Goal: Book appointment/travel/reservation

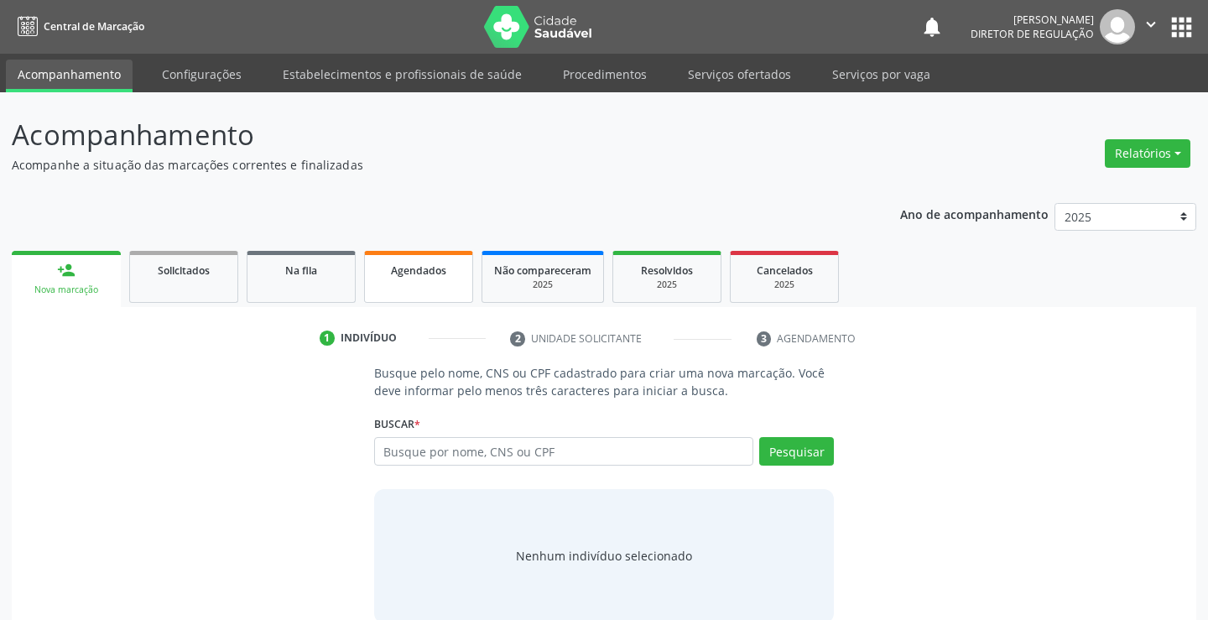
click at [399, 289] on link "Agendados" at bounding box center [418, 277] width 109 height 52
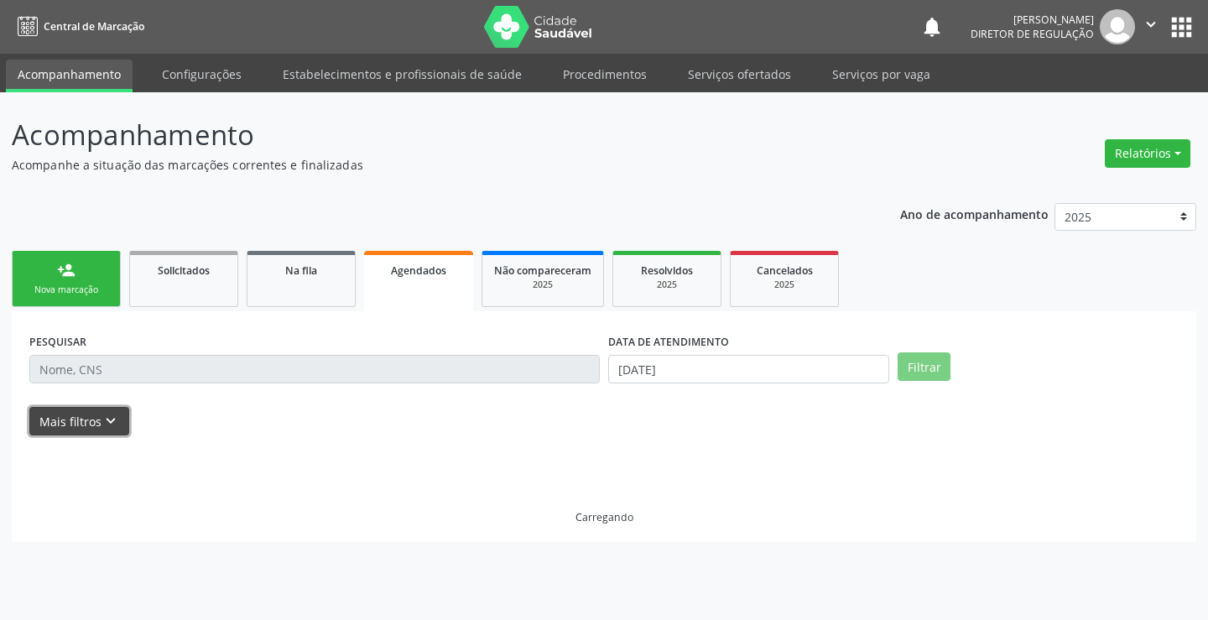
click at [98, 421] on button "Mais filtros keyboard_arrow_down" at bounding box center [79, 421] width 100 height 29
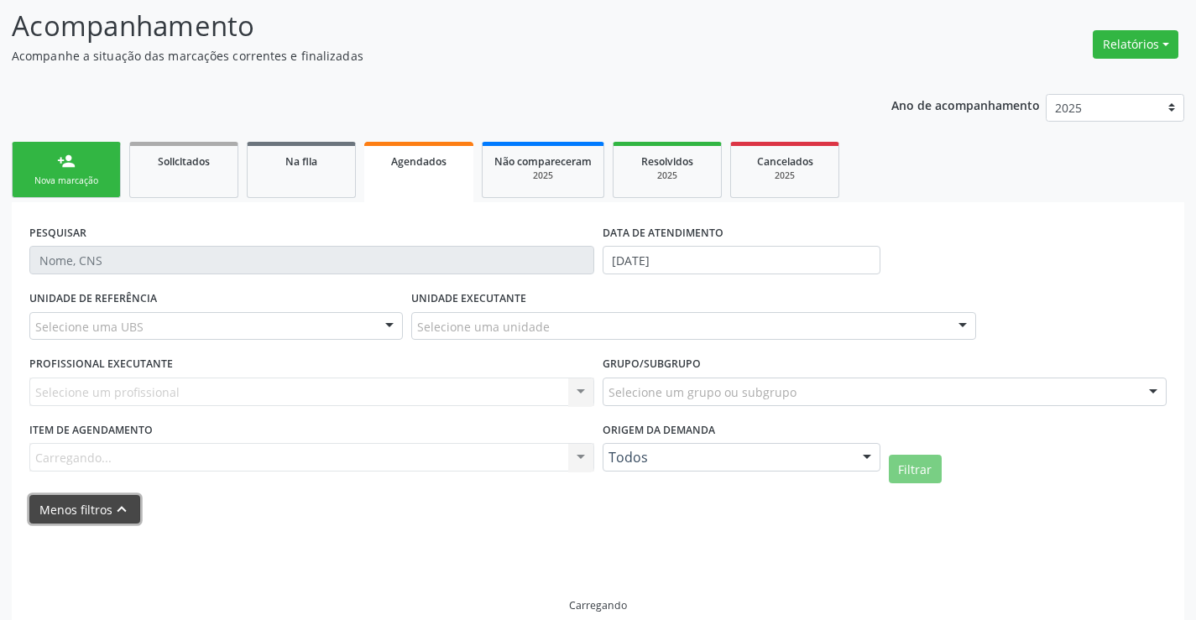
scroll to position [132, 0]
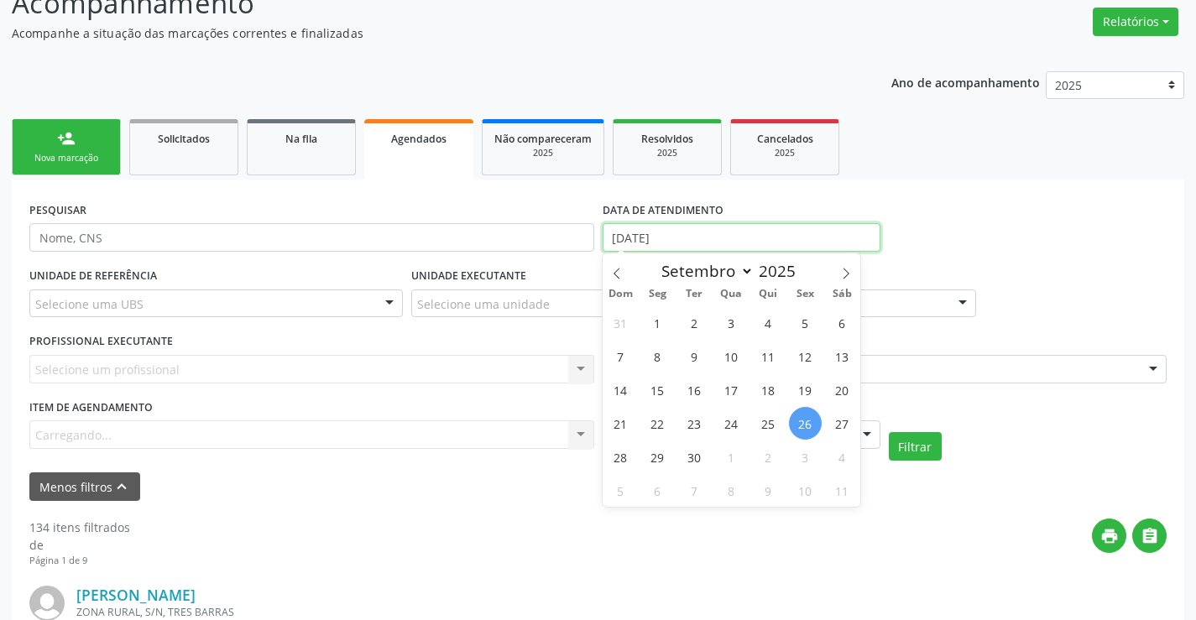
click at [716, 231] on input "[DATE]" at bounding box center [741, 237] width 278 height 29
click at [772, 430] on span "25" at bounding box center [768, 423] width 33 height 33
type input "25/09/2025"
click at [772, 430] on span "25" at bounding box center [768, 423] width 33 height 33
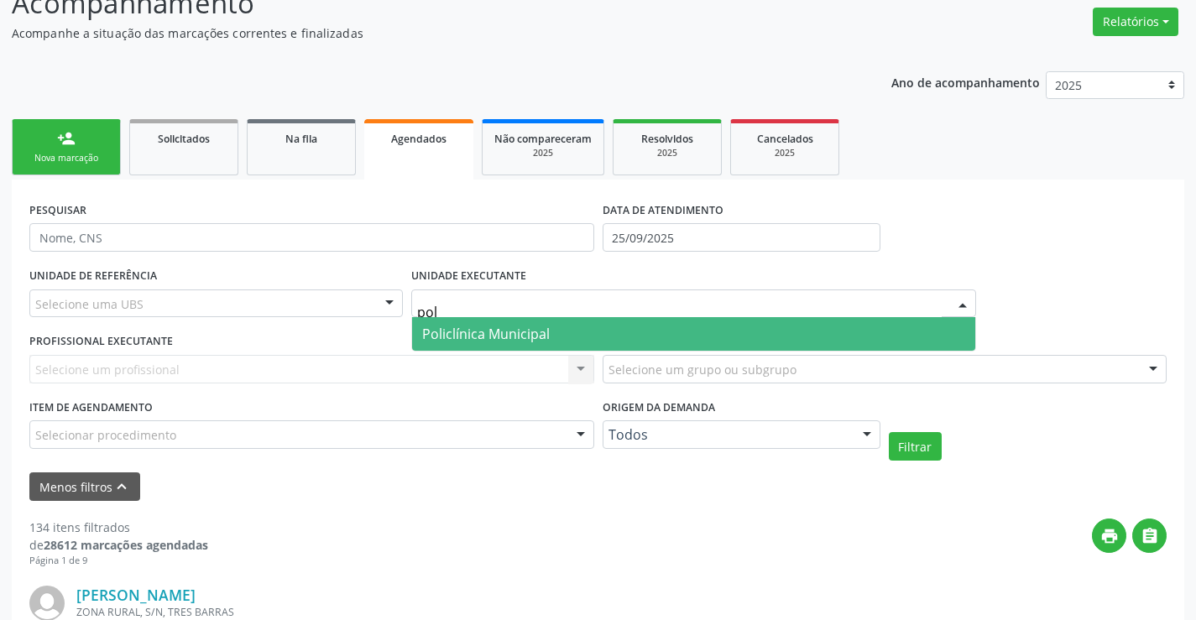
type input "poli"
click at [483, 334] on span "Policlínica Municipal" at bounding box center [486, 334] width 128 height 18
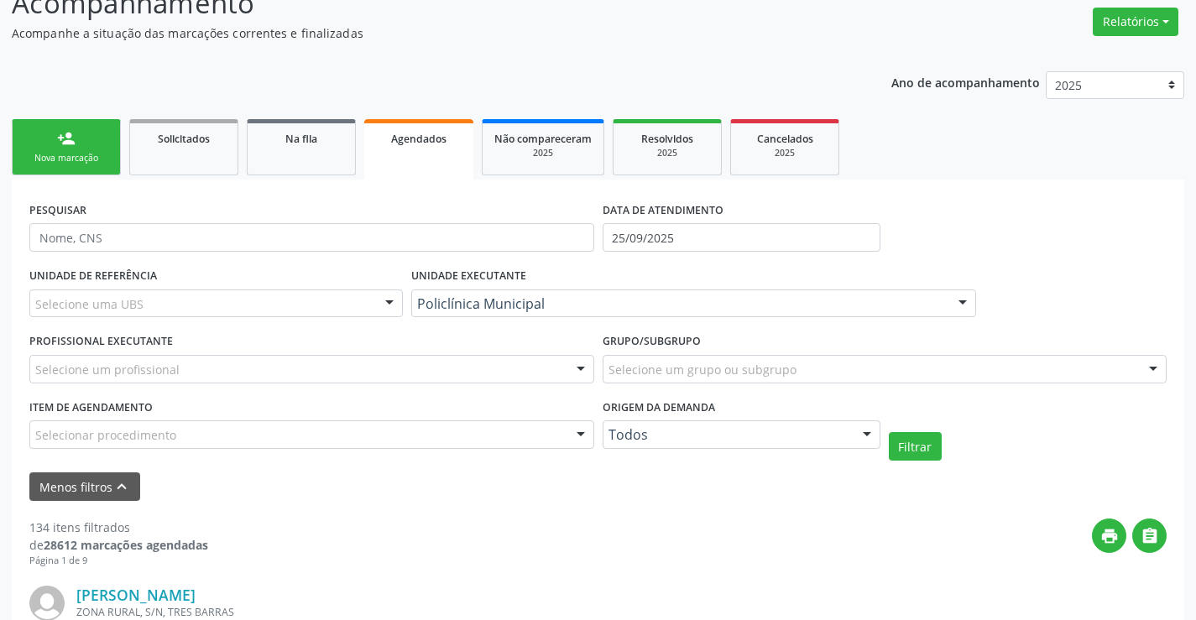
click at [655, 349] on label "Grupo/Subgrupo" at bounding box center [651, 342] width 98 height 26
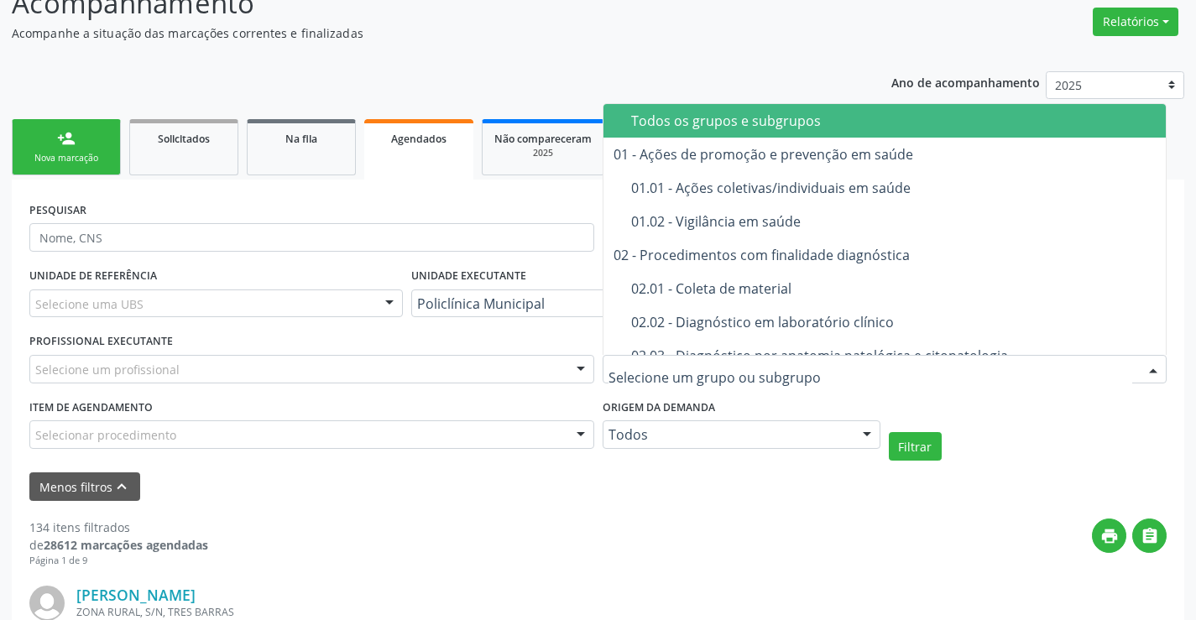
click at [560, 364] on div "Selecione um profissional" at bounding box center [311, 369] width 565 height 29
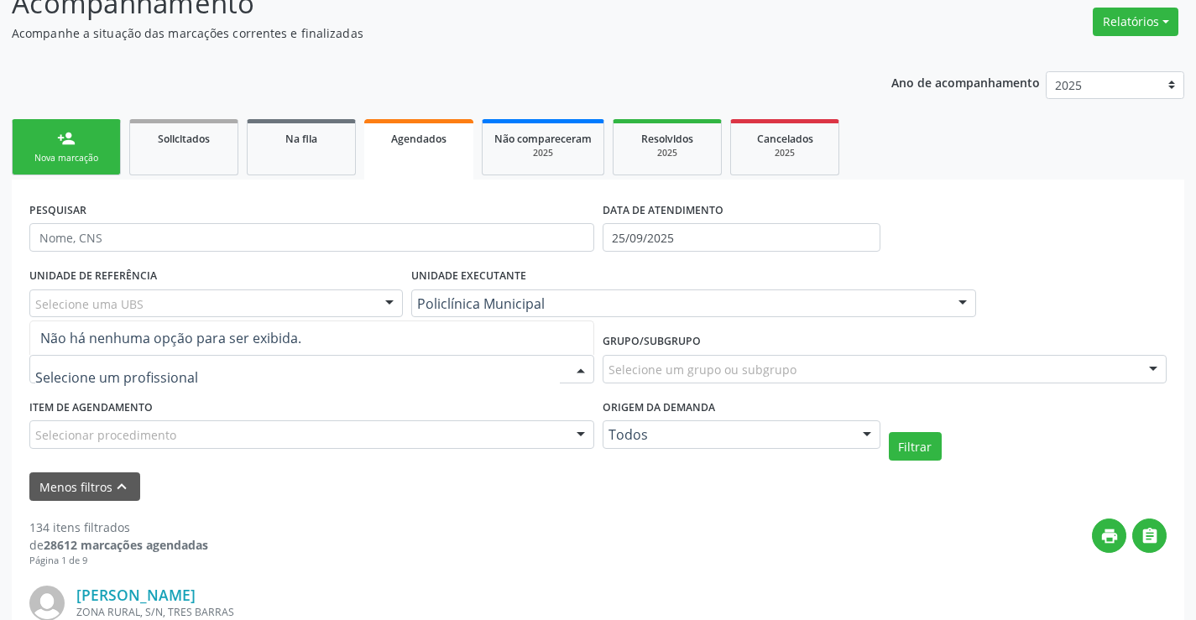
click at [560, 364] on div at bounding box center [311, 369] width 565 height 29
click at [570, 364] on div at bounding box center [580, 370] width 25 height 29
click at [575, 366] on div at bounding box center [580, 370] width 25 height 29
click at [563, 427] on div "Selecionar procedimento" at bounding box center [311, 434] width 565 height 29
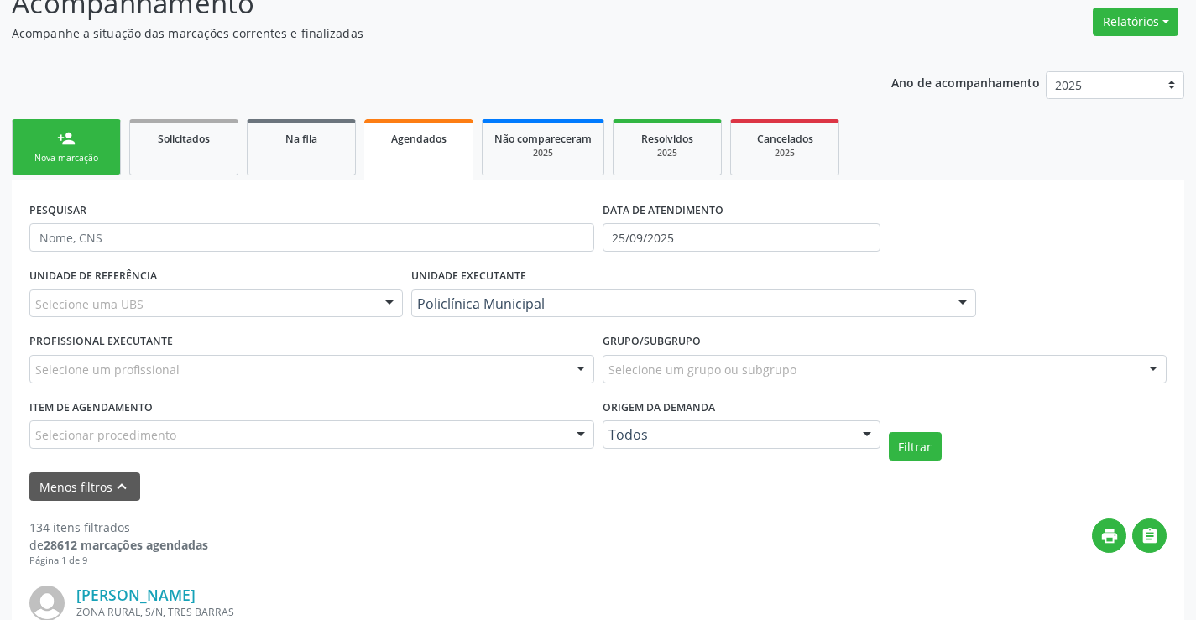
click at [819, 529] on div "print " at bounding box center [687, 544] width 958 height 50
click at [557, 383] on div "Selecione um profissional" at bounding box center [311, 369] width 565 height 29
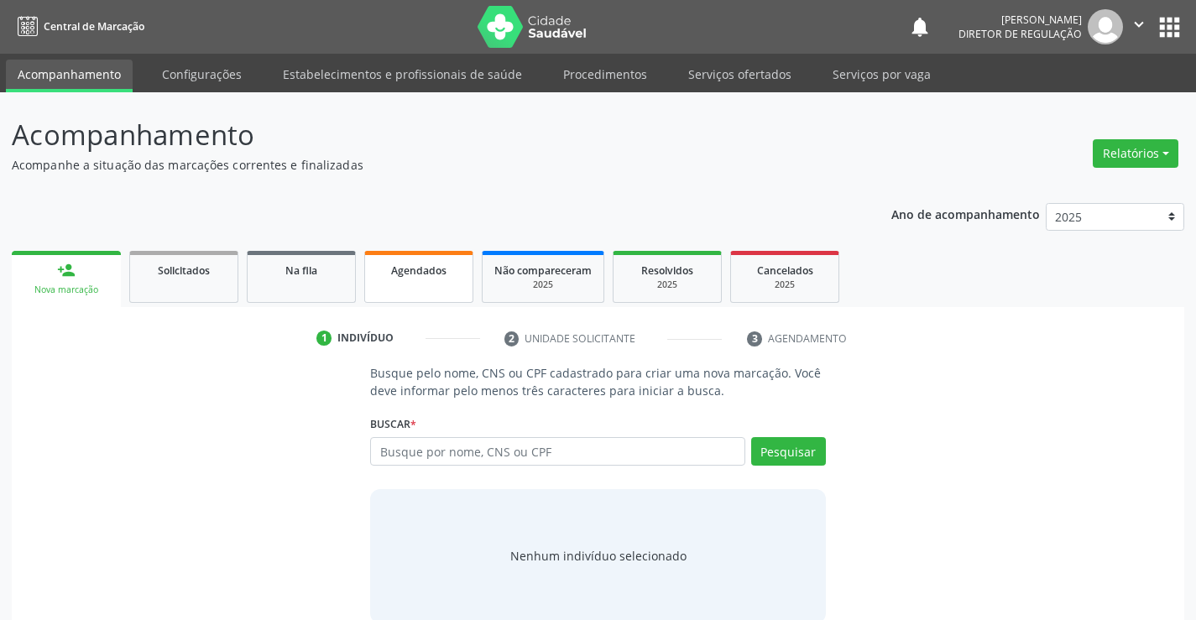
click at [410, 284] on link "Agendados" at bounding box center [418, 277] width 109 height 52
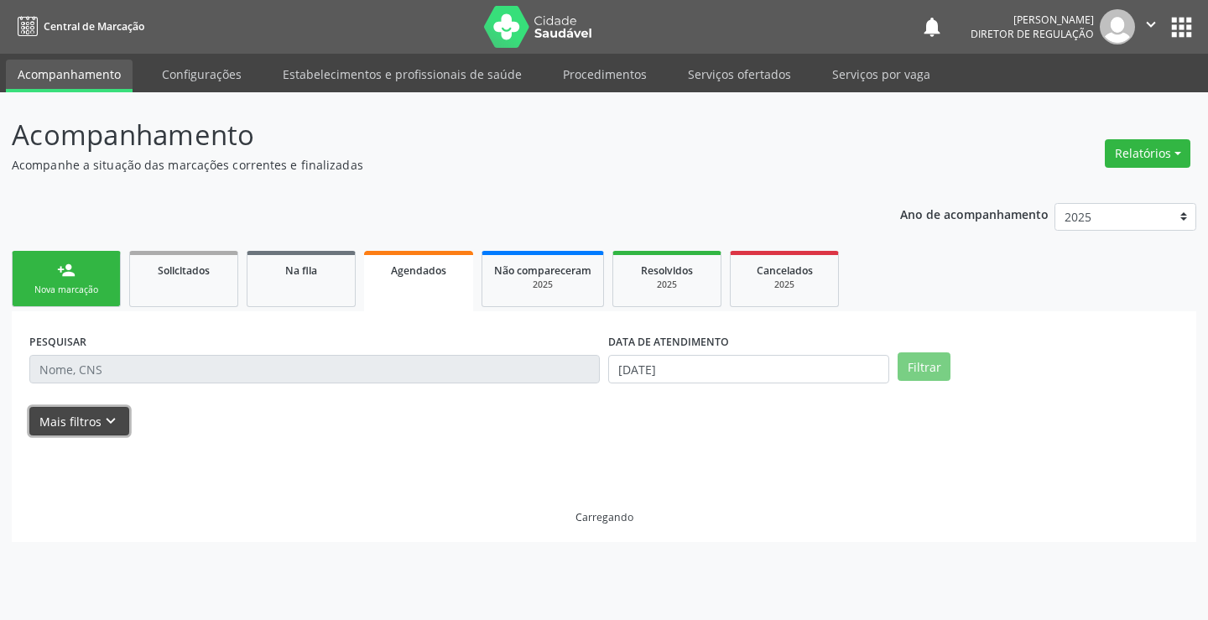
click at [67, 423] on button "Mais filtros keyboard_arrow_down" at bounding box center [79, 421] width 100 height 29
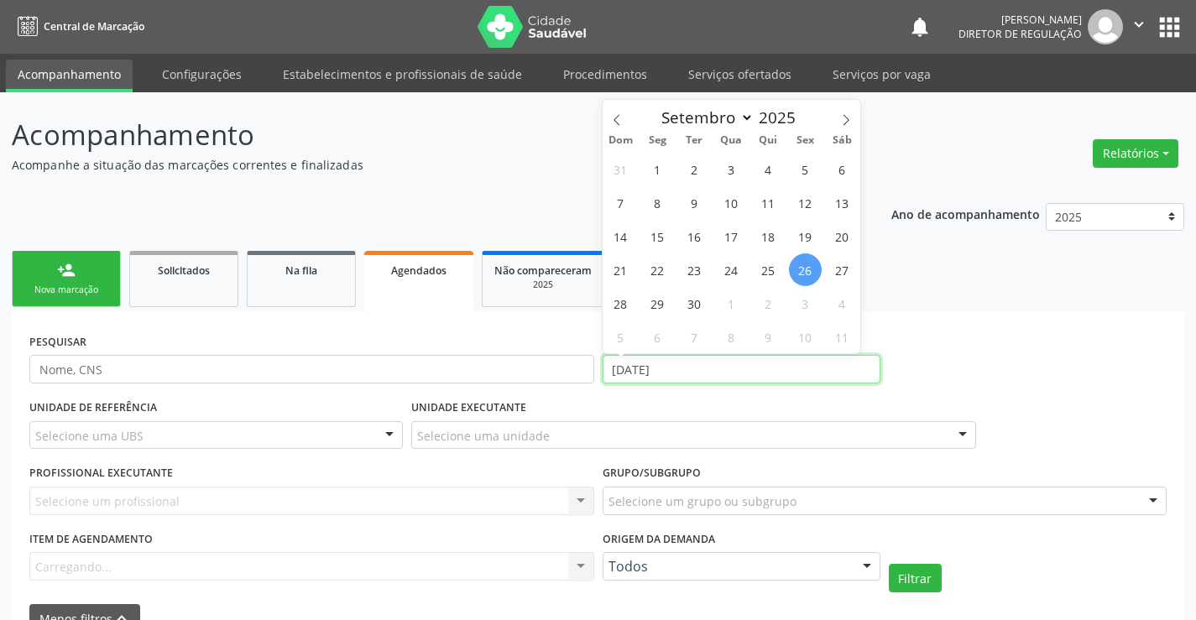
click at [632, 365] on input "[DATE]" at bounding box center [741, 369] width 278 height 29
click at [766, 274] on span "25" at bounding box center [768, 269] width 33 height 33
type input "25/09/2025"
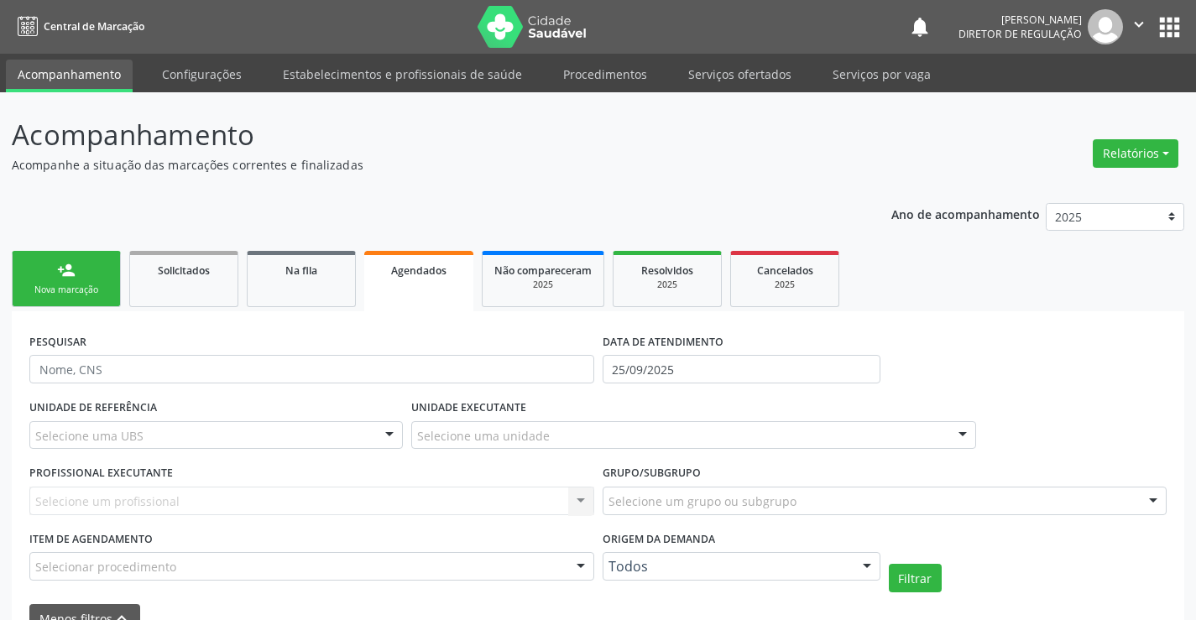
click at [447, 497] on div "Selecione um profissional Nenhum resultado encontrado para: " " Não há nenhuma …" at bounding box center [311, 501] width 565 height 29
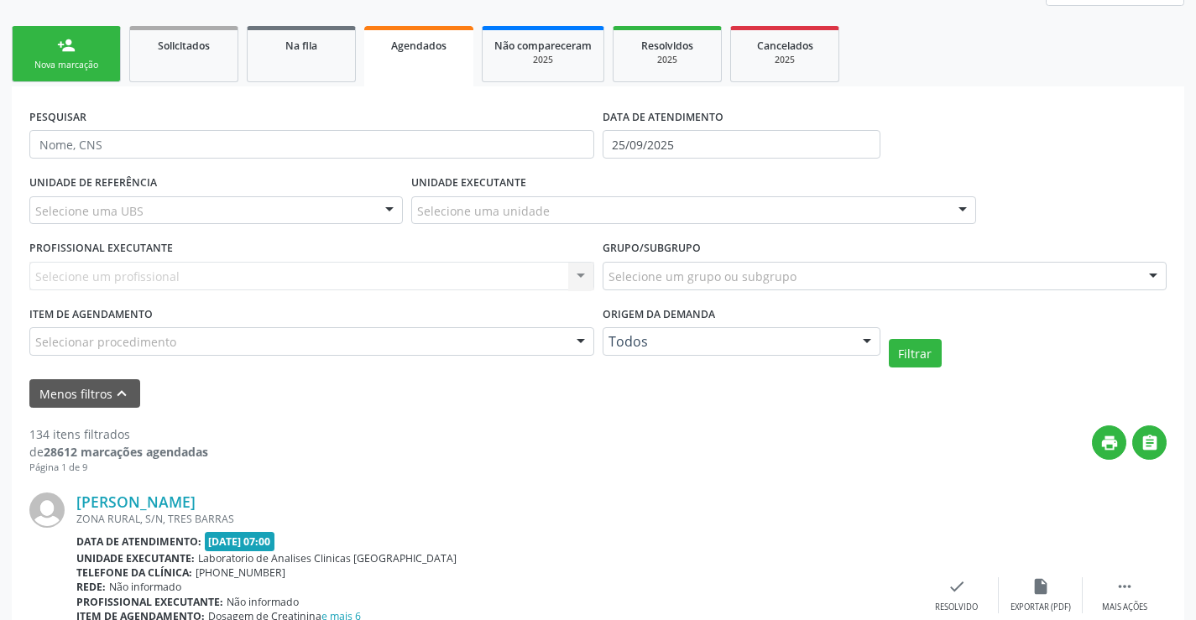
scroll to position [252, 0]
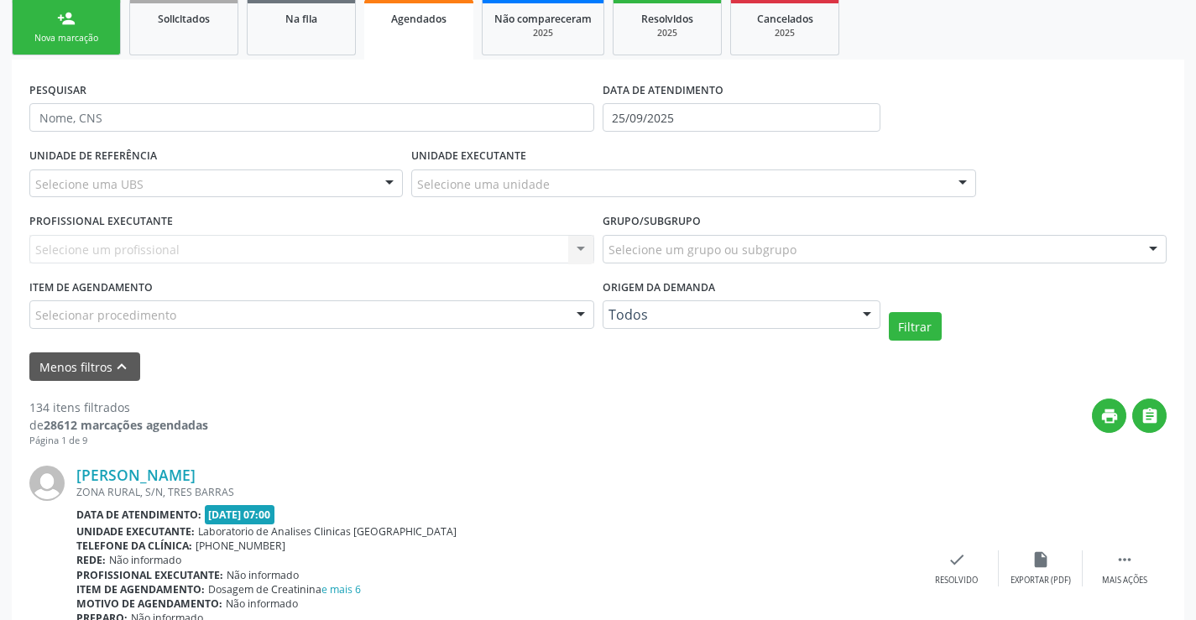
click at [632, 198] on div "UNIDADE EXECUTANTE Selecione uma unidade Todos as unidades Academia da Saude An…" at bounding box center [693, 175] width 573 height 65
click at [552, 248] on div "Selecione um profissional Nenhum resultado encontrado para: " " Não há nenhuma …" at bounding box center [311, 249] width 565 height 29
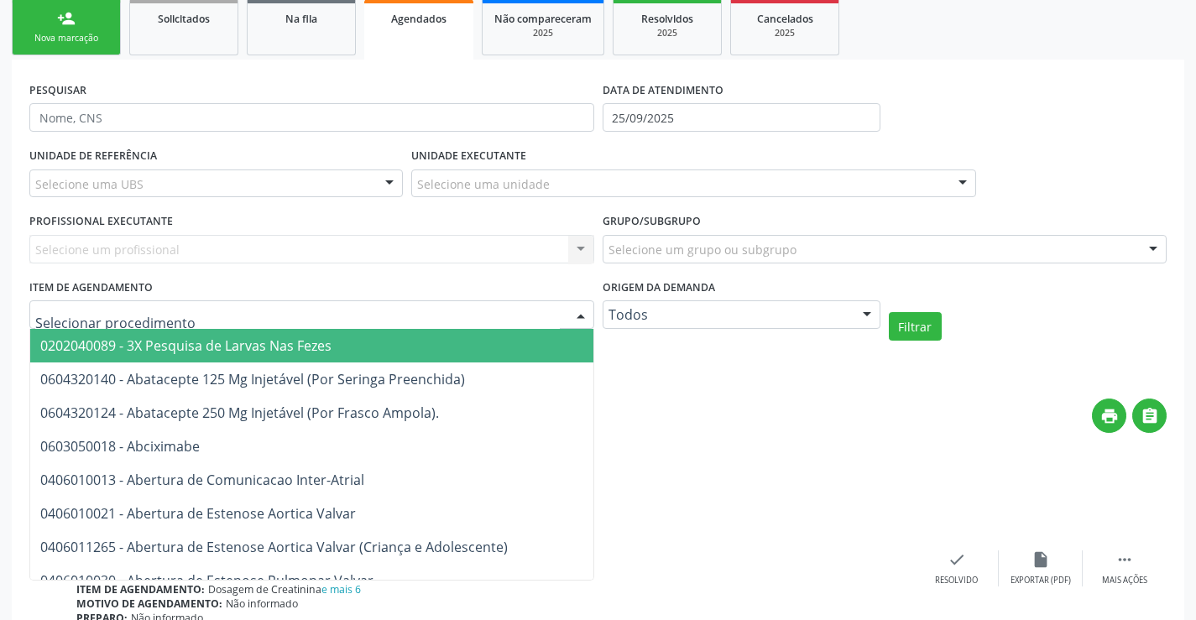
click at [558, 317] on div at bounding box center [311, 314] width 565 height 29
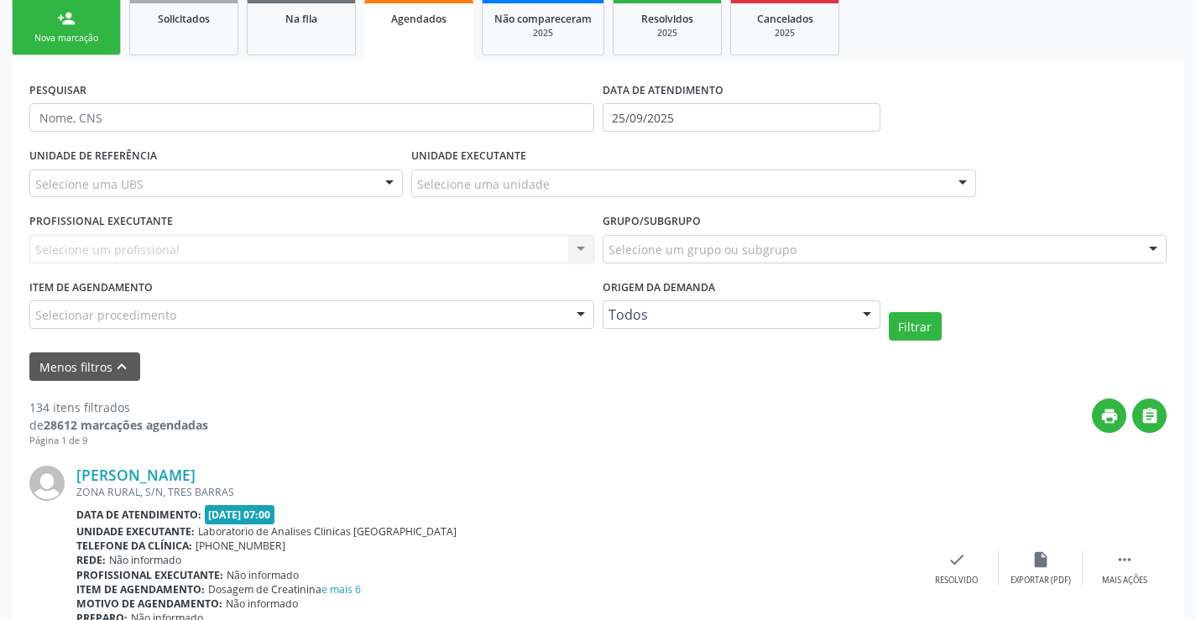
click at [642, 194] on div "Selecione uma unidade" at bounding box center [693, 184] width 565 height 29
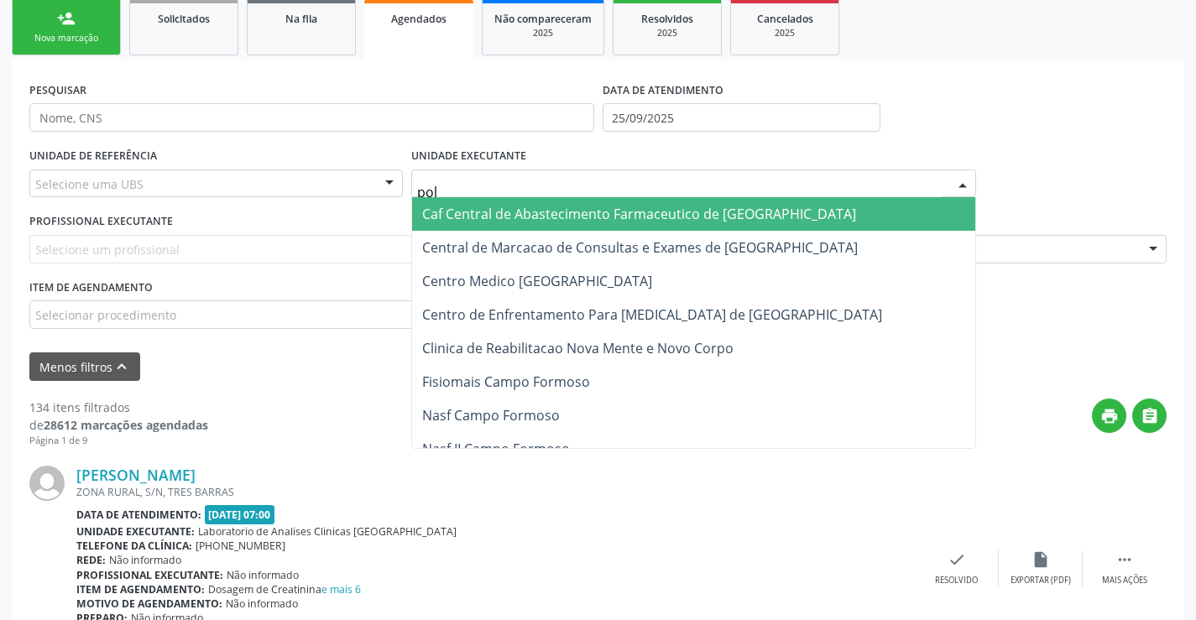
type input "poli"
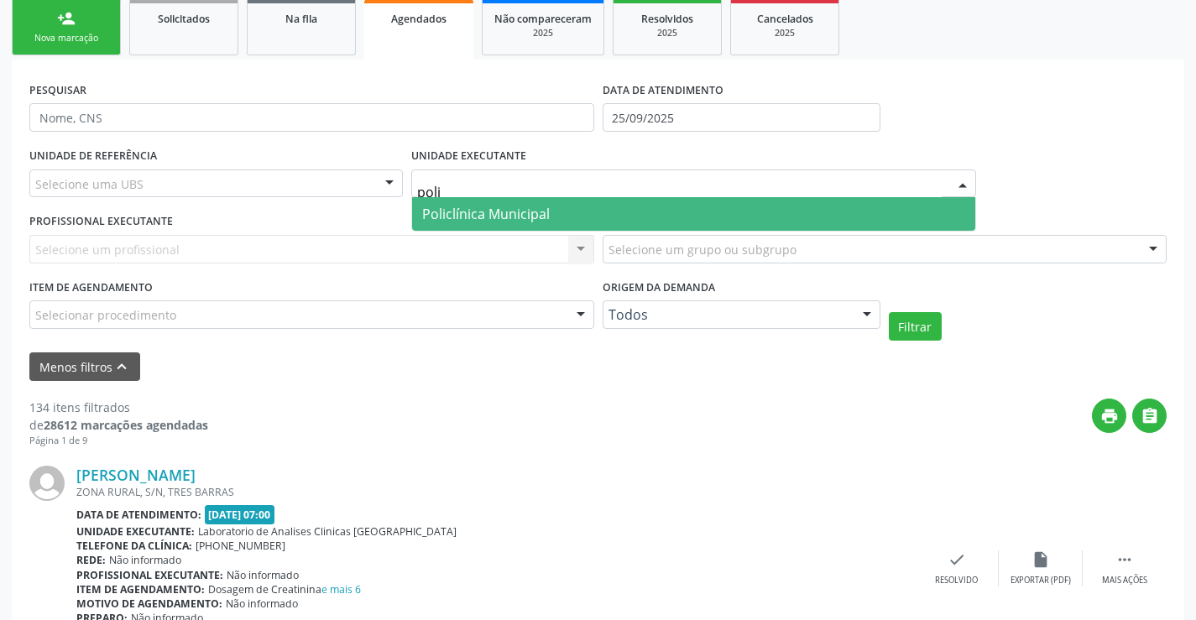
click at [647, 214] on span "Policlínica Municipal" at bounding box center [693, 214] width 563 height 34
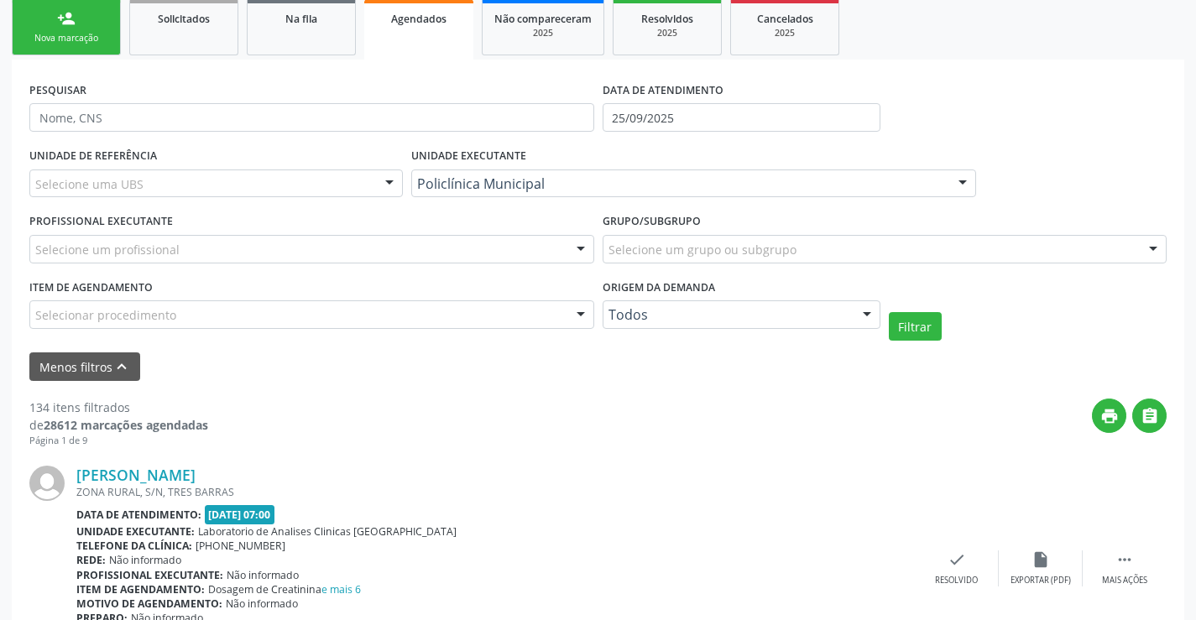
click at [518, 261] on div "Selecione um profissional" at bounding box center [311, 249] width 565 height 29
click at [518, 261] on input "text" at bounding box center [297, 258] width 524 height 34
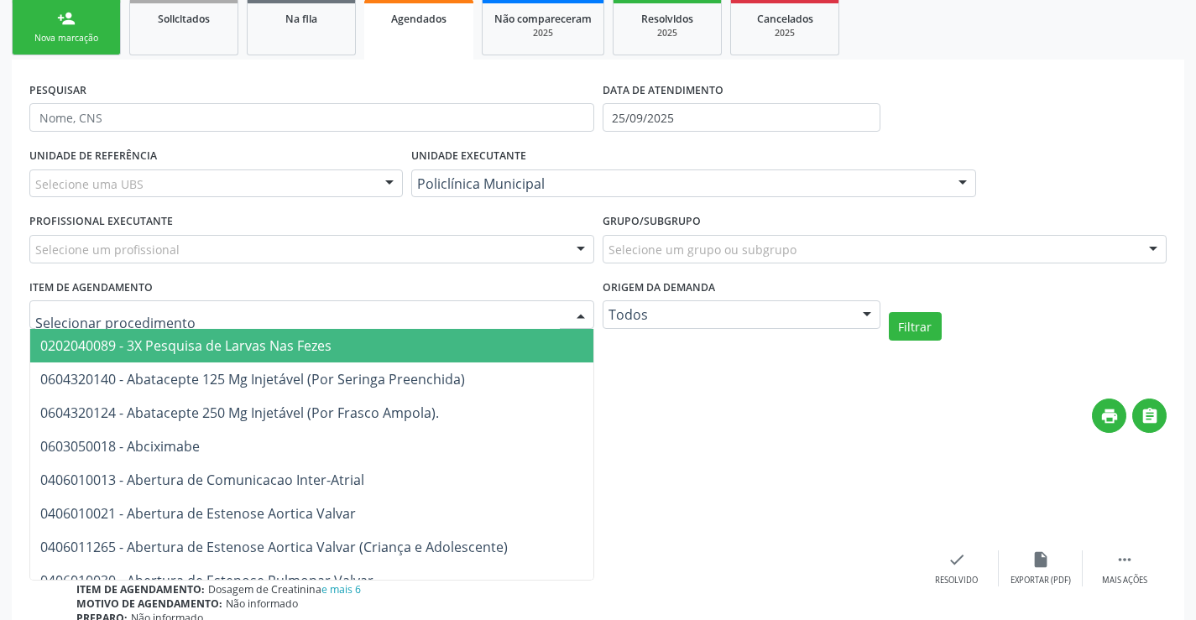
click at [556, 311] on div at bounding box center [311, 314] width 565 height 29
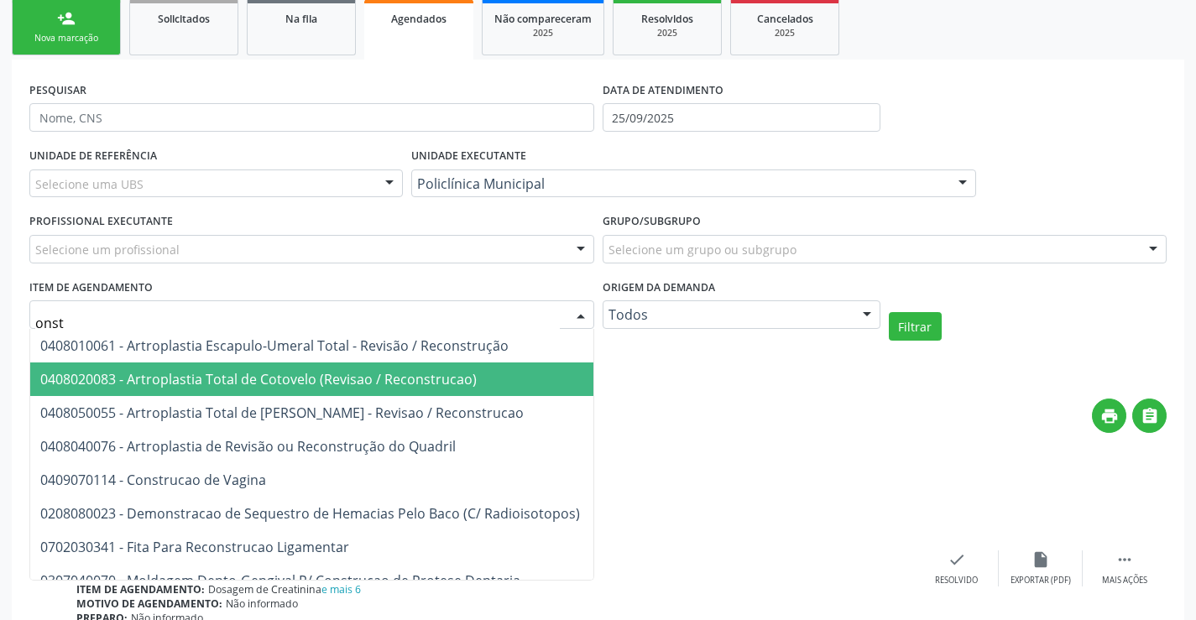
scroll to position [84, 0]
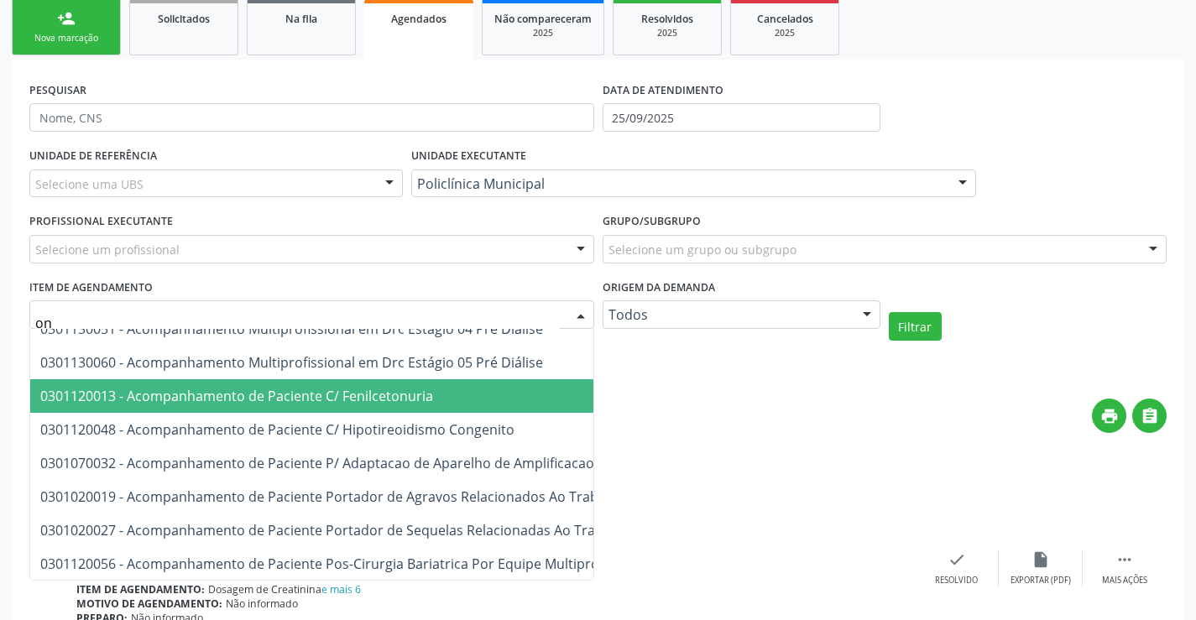
type input "o"
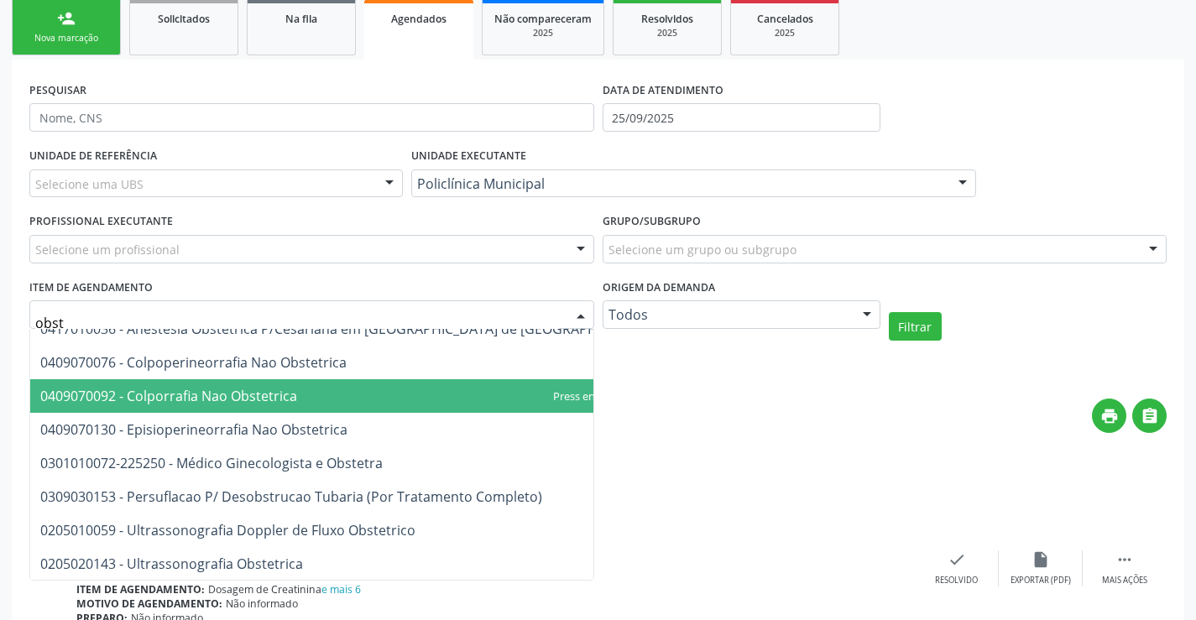
type input "obste"
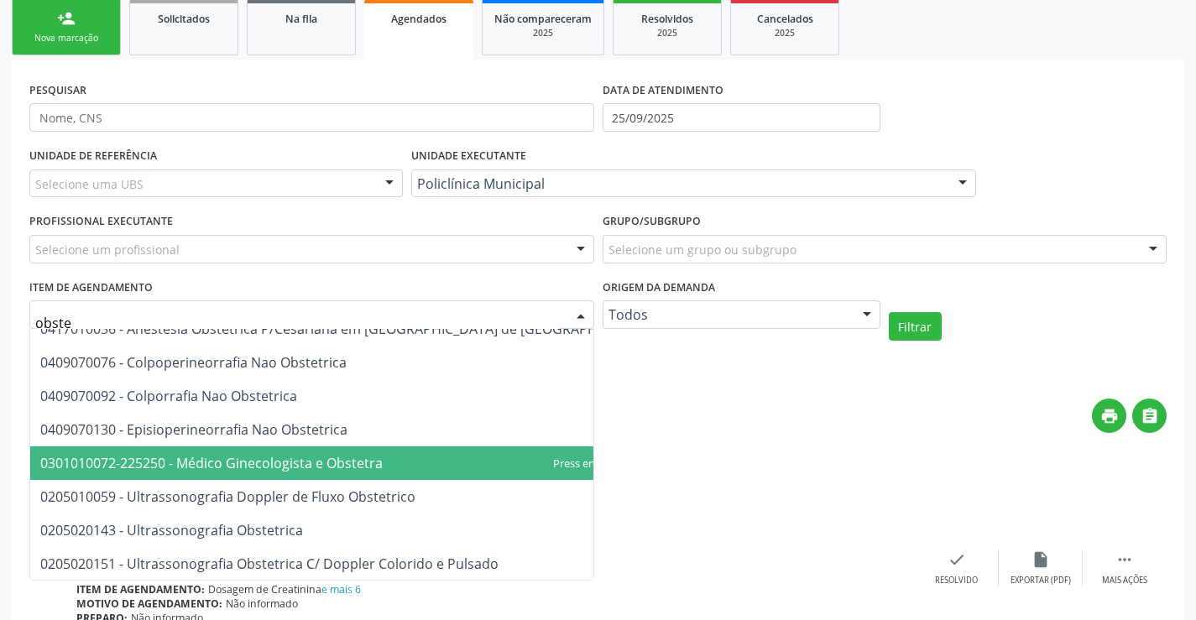
click at [331, 468] on span "0301010072-225250 - Médico Ginecologista e Obstetra" at bounding box center [211, 463] width 342 height 18
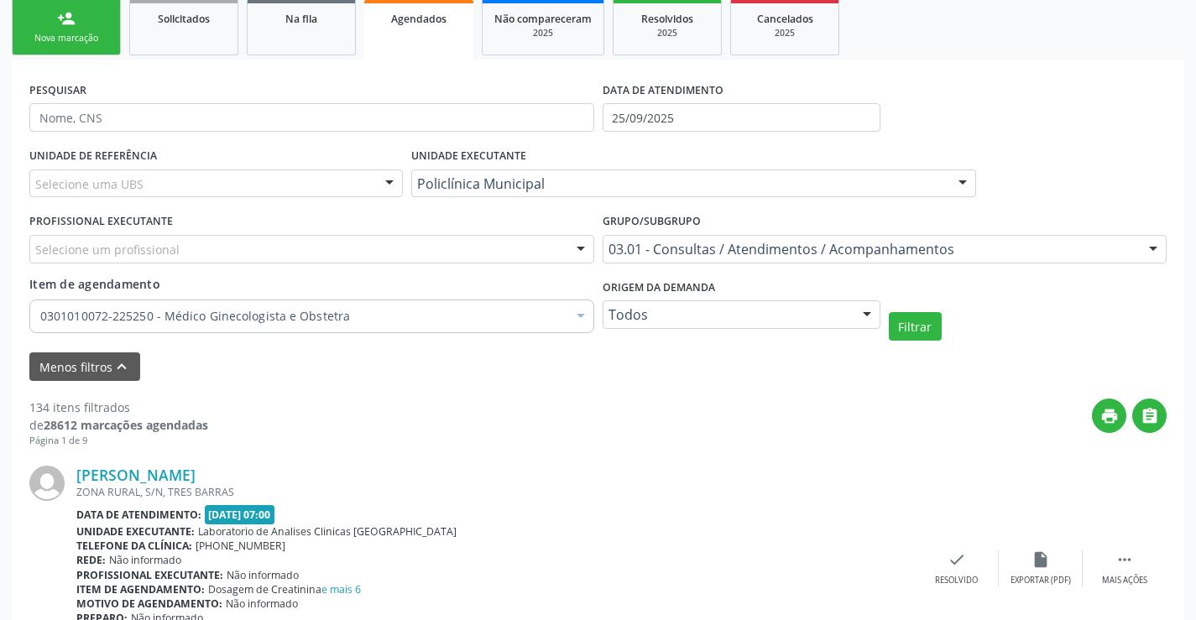
click at [545, 252] on div "Selecione um profissional" at bounding box center [311, 249] width 565 height 29
click at [545, 252] on input "text" at bounding box center [297, 258] width 524 height 34
click at [929, 338] on button "Filtrar" at bounding box center [915, 326] width 53 height 29
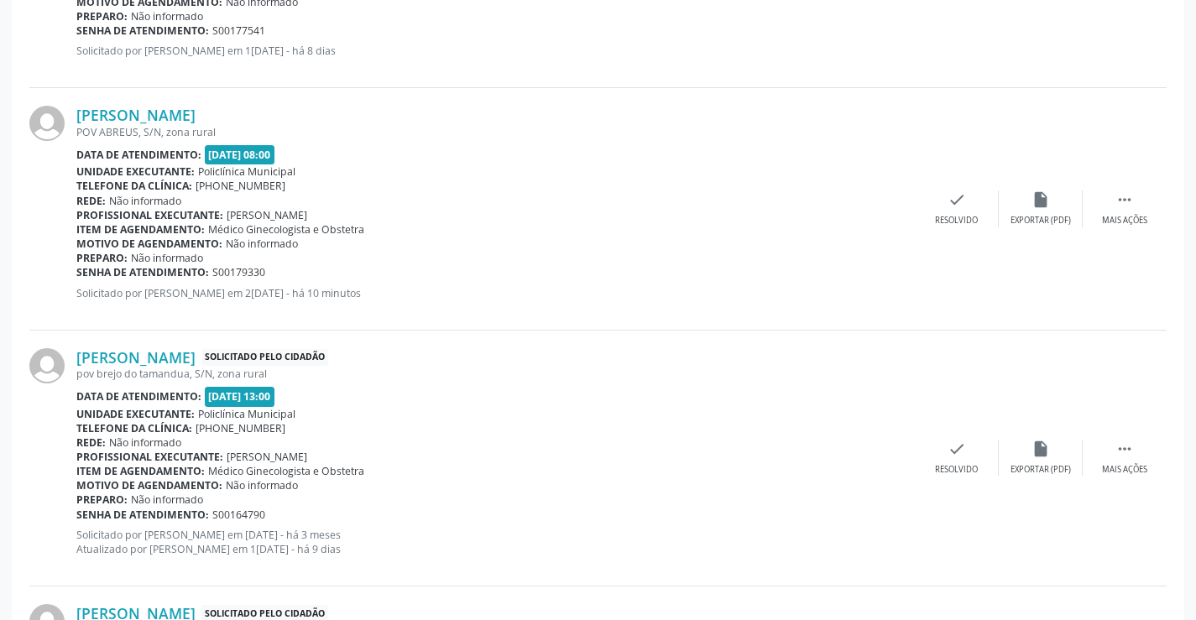
scroll to position [839, 0]
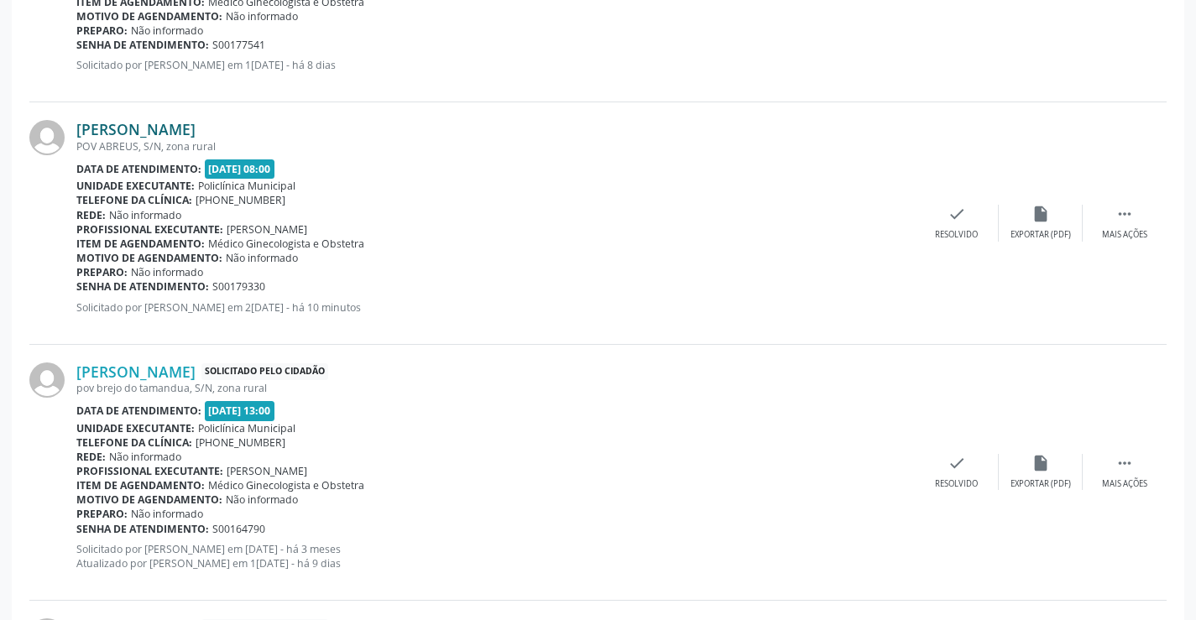
click at [176, 133] on link "[PERSON_NAME]" at bounding box center [135, 129] width 119 height 18
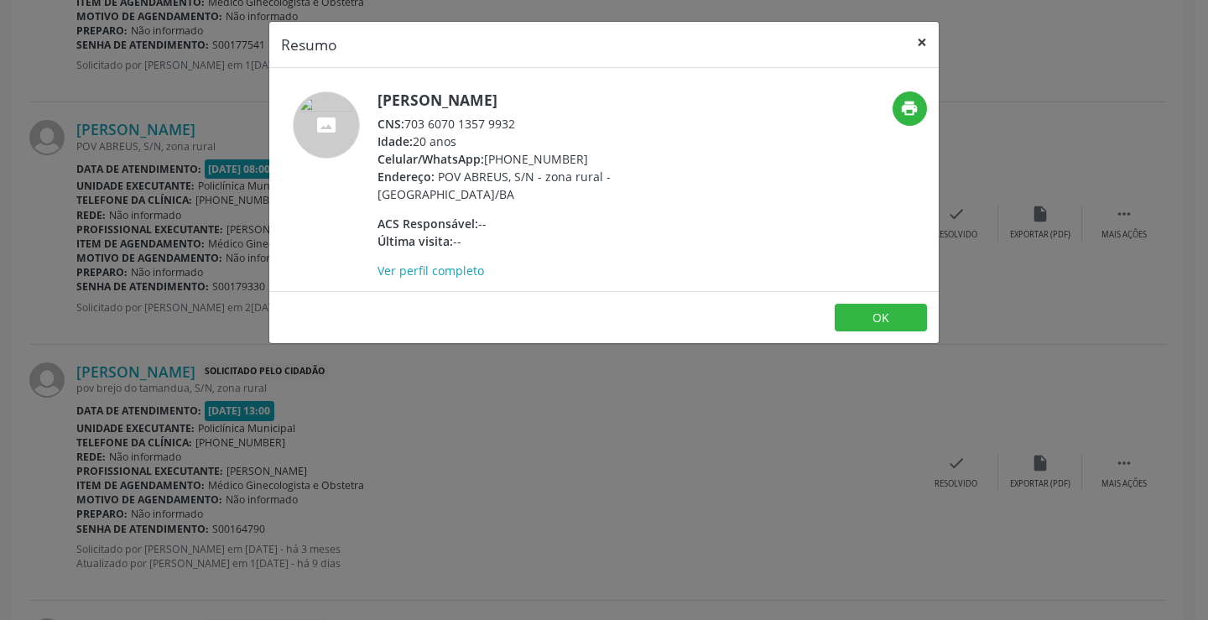
click at [914, 47] on button "×" at bounding box center [922, 42] width 34 height 41
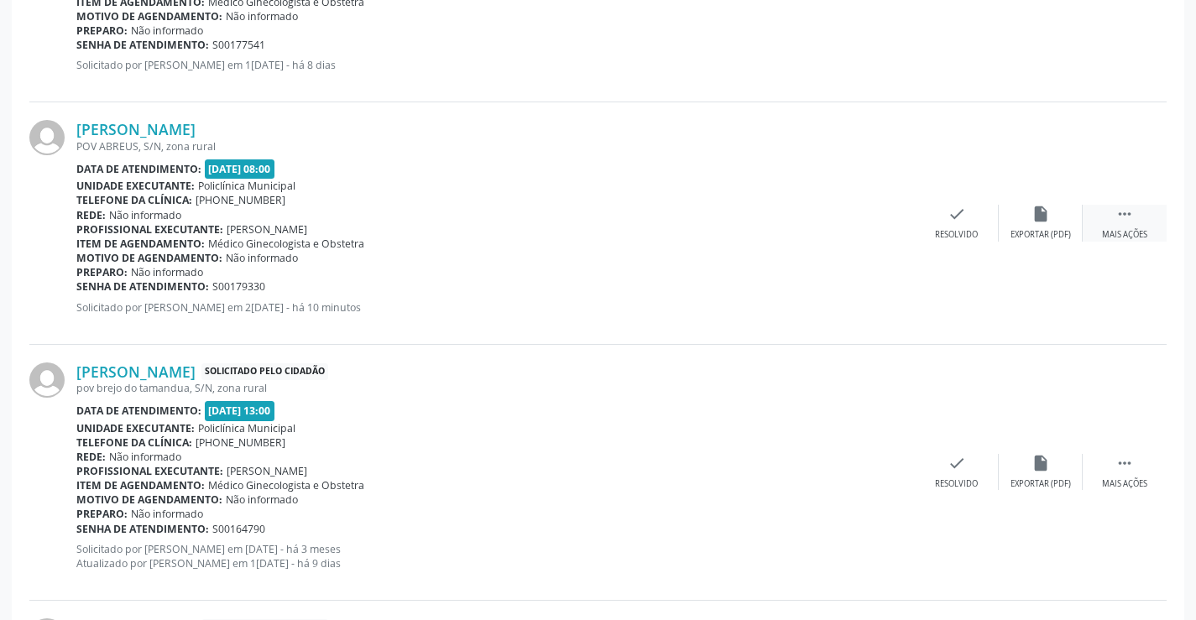
click at [1110, 206] on div " Mais ações" at bounding box center [1124, 223] width 84 height 36
click at [1030, 211] on div "edit Editar" at bounding box center [1041, 223] width 84 height 36
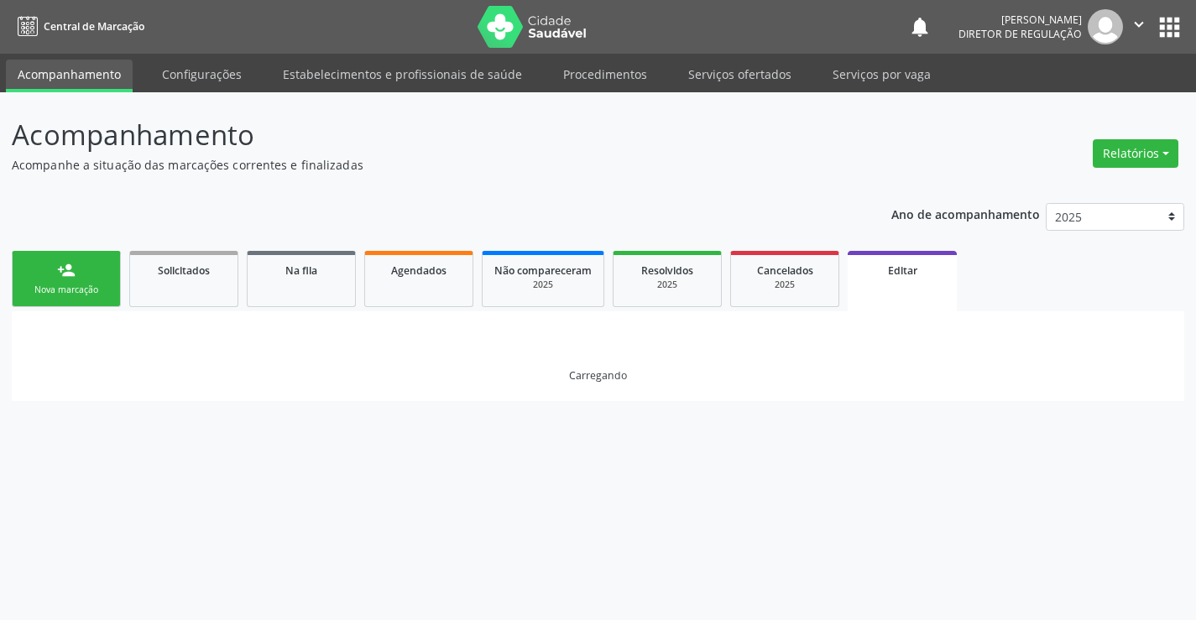
scroll to position [0, 0]
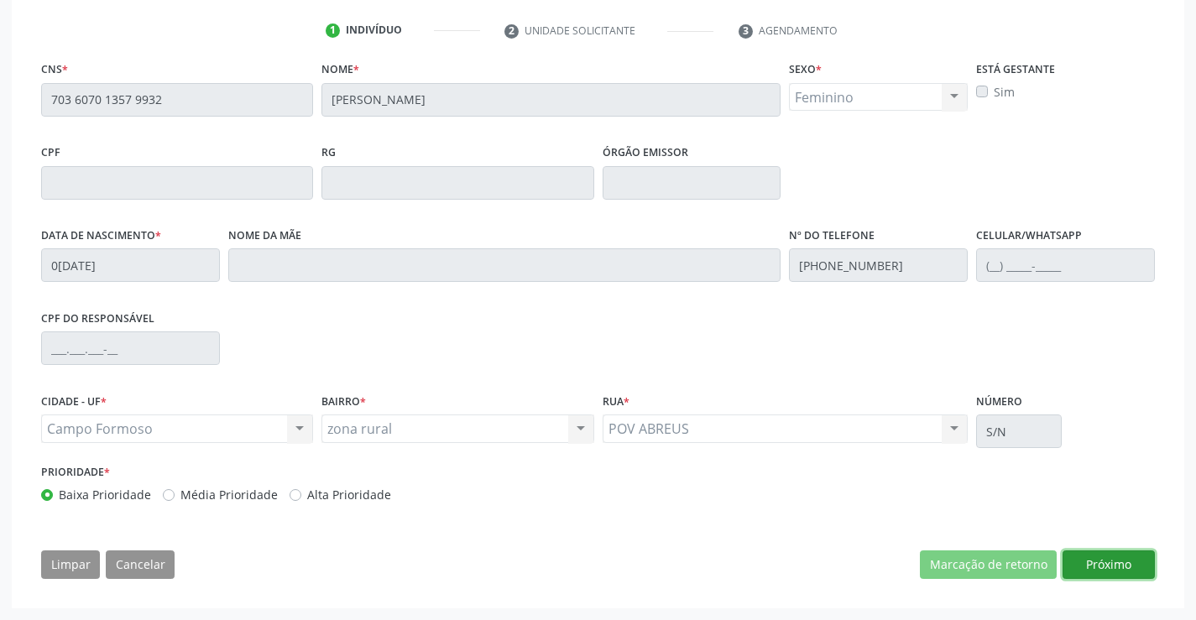
click at [1082, 555] on button "Próximo" at bounding box center [1108, 564] width 92 height 29
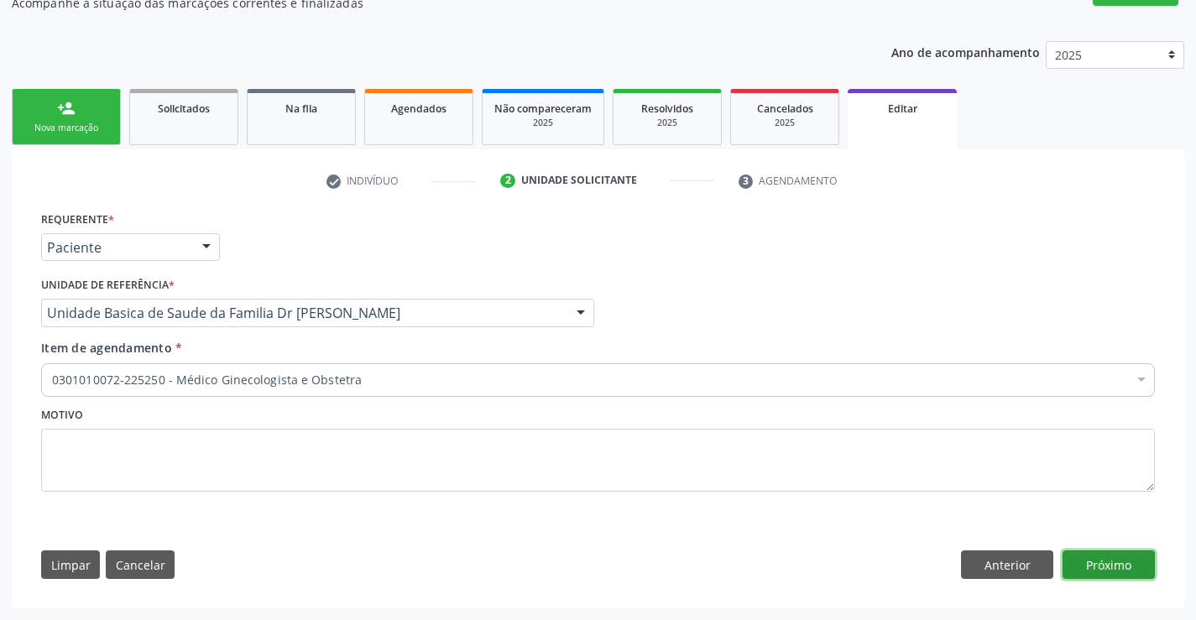
click at [1124, 569] on button "Próximo" at bounding box center [1108, 564] width 92 height 29
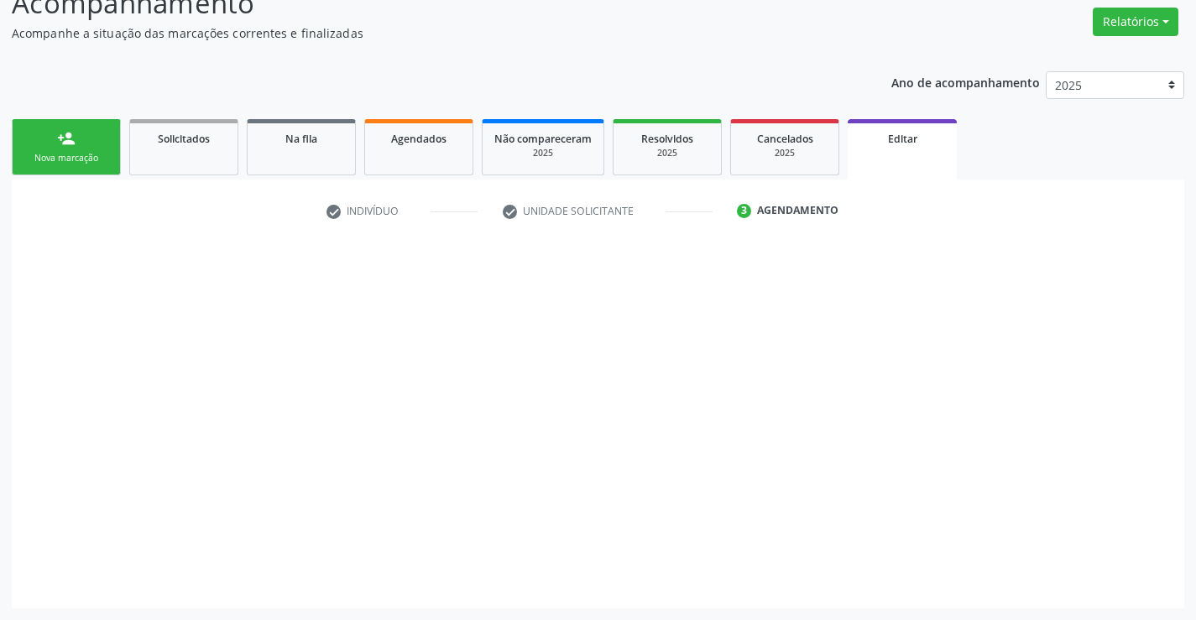
scroll to position [132, 0]
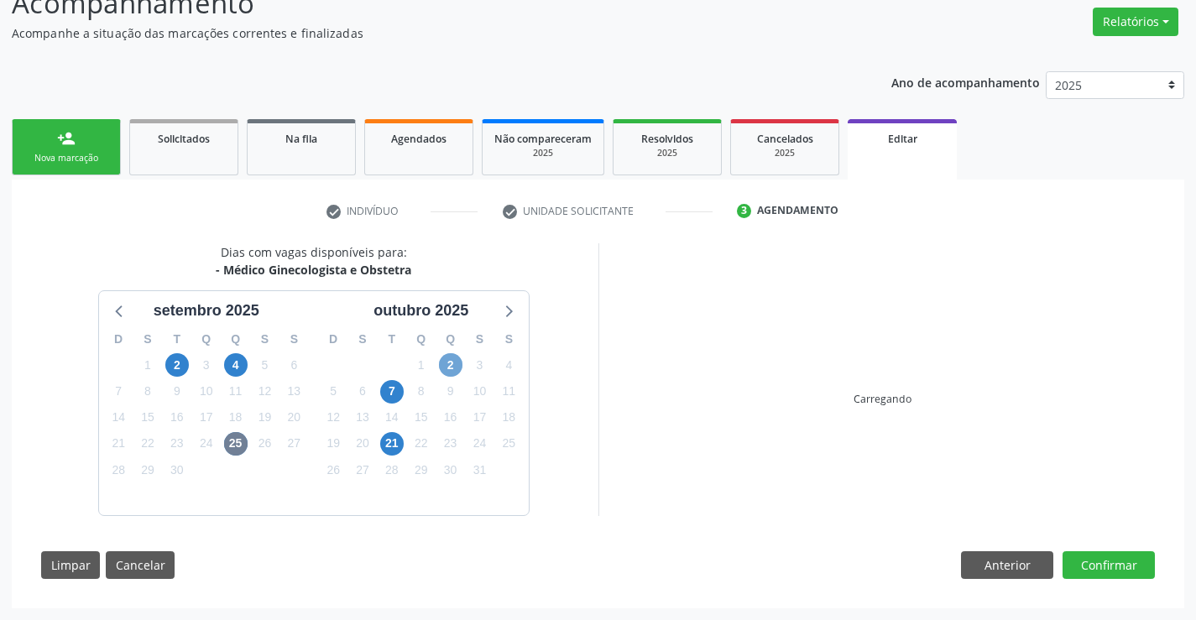
click at [448, 372] on span "2" at bounding box center [450, 364] width 23 height 23
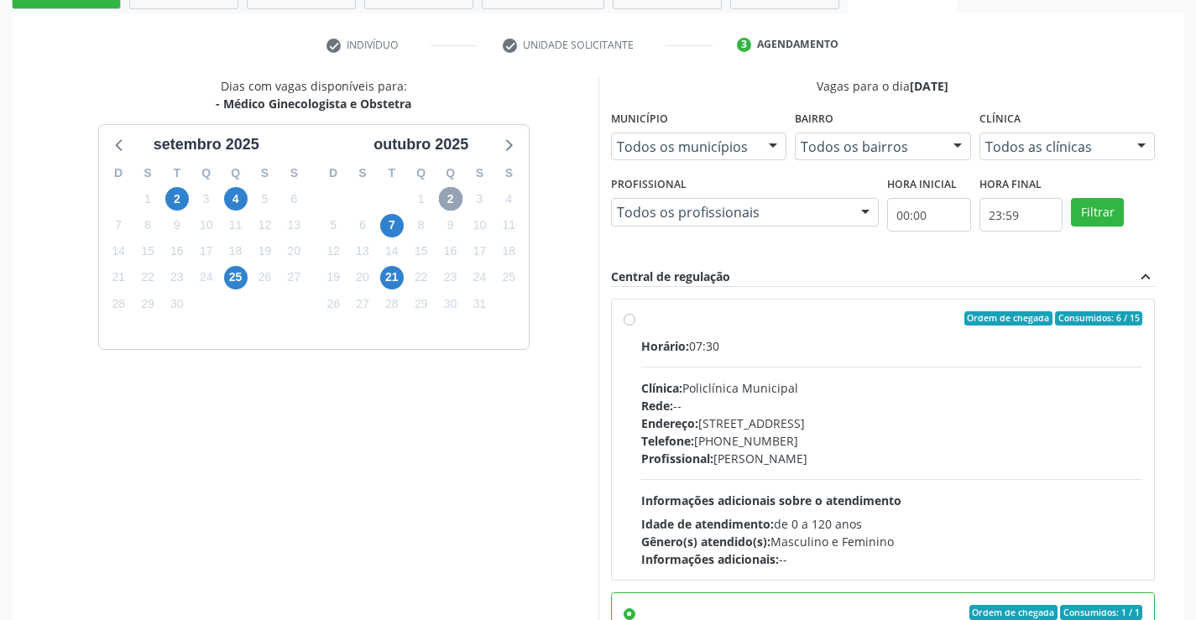
scroll to position [300, 0]
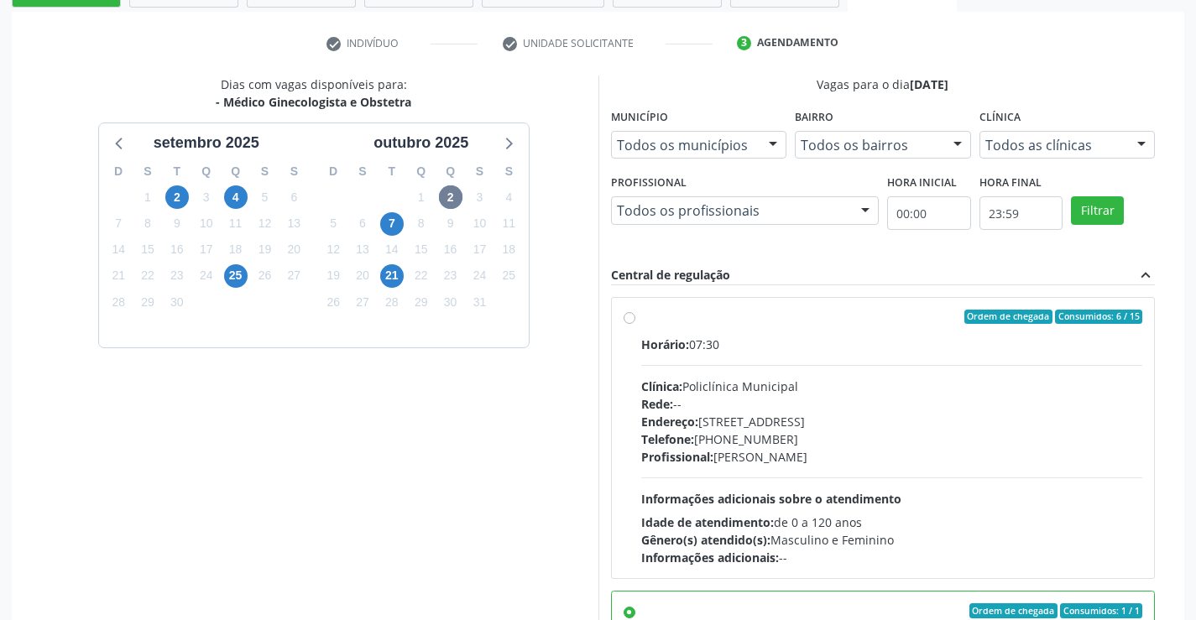
click at [828, 362] on div "Horário: 07:30 Clínica: Policlínica Municipal Rede: -- [GEOGRAPHIC_DATA]: [STRE…" at bounding box center [892, 451] width 502 height 231
click at [635, 325] on input "Ordem de chegada Consumidos: 6 / 15 Horário: 07:30 Clínica: Policlínica Municip…" at bounding box center [629, 317] width 12 height 15
radio input "true"
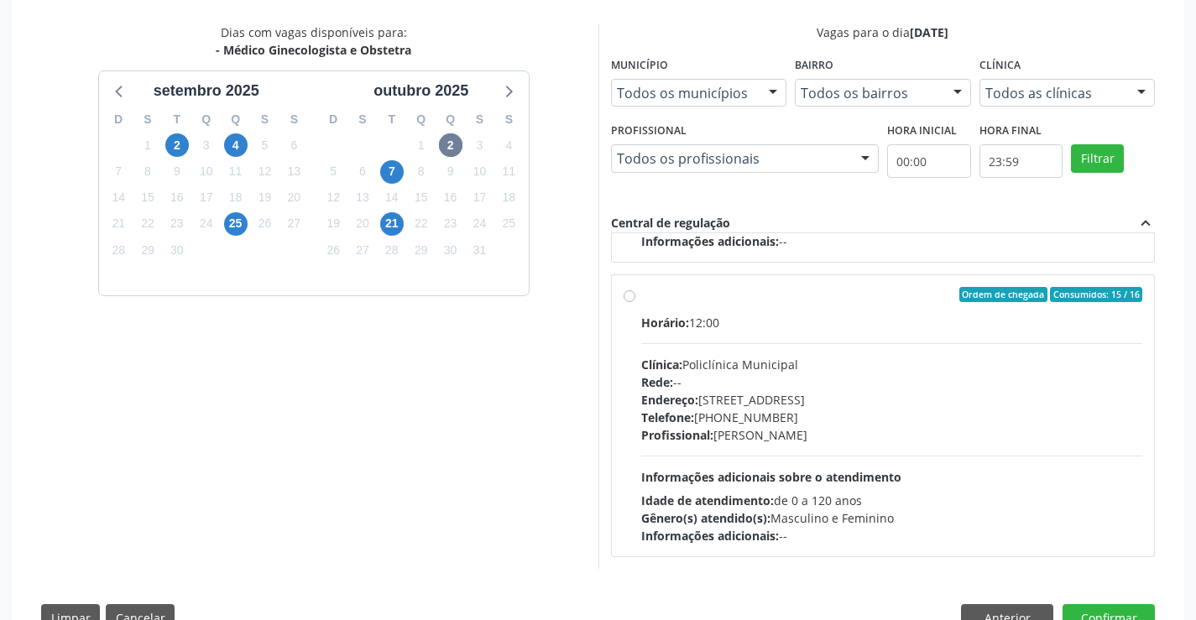
scroll to position [404, 0]
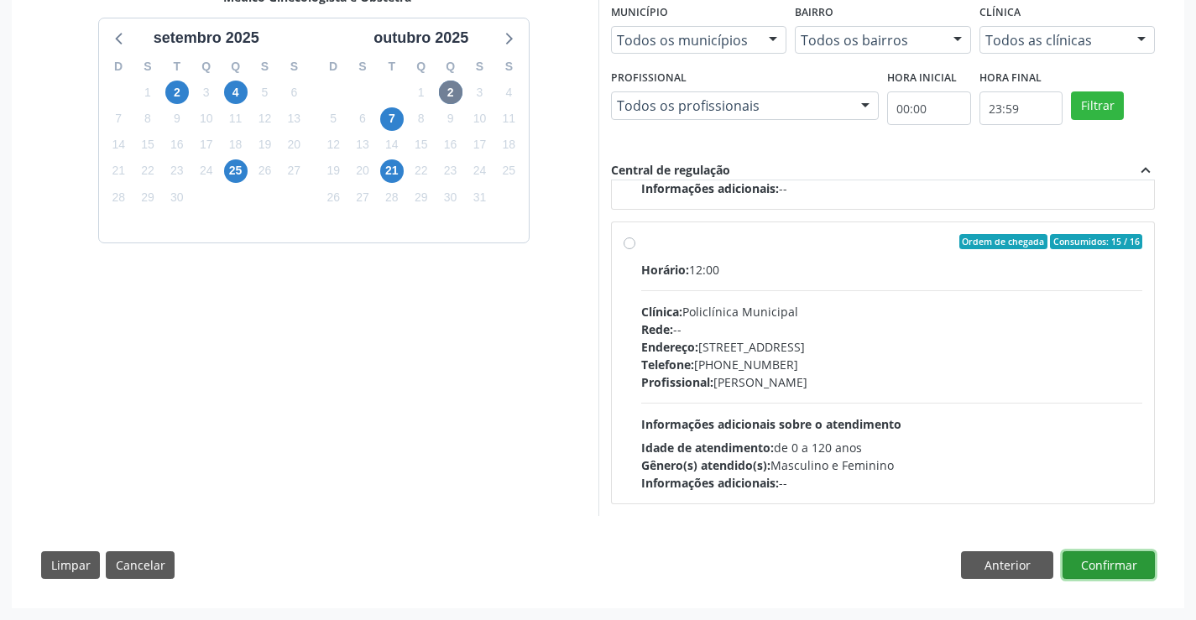
click at [1096, 577] on button "Confirmar" at bounding box center [1108, 565] width 92 height 29
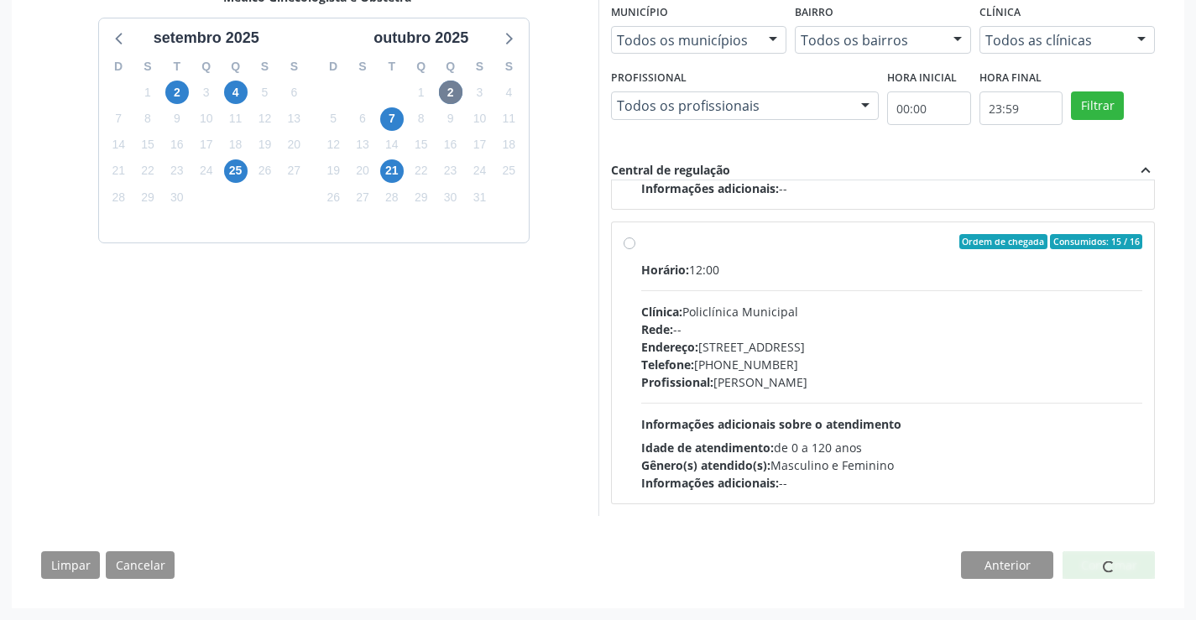
scroll to position [0, 0]
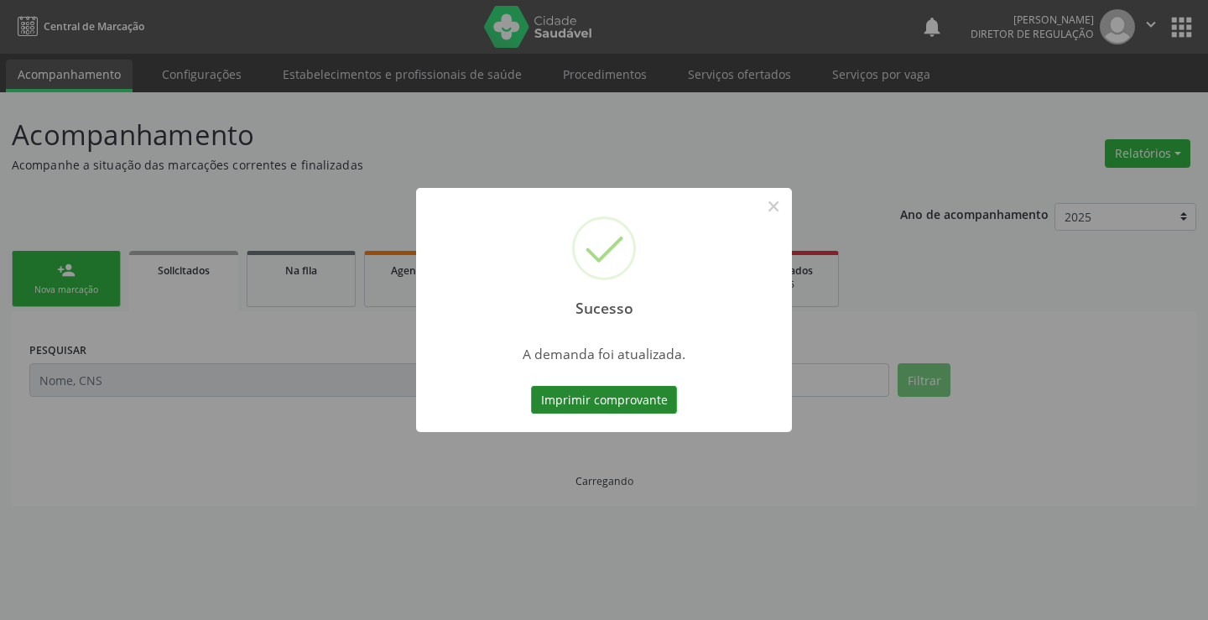
click at [588, 398] on button "Imprimir comprovante" at bounding box center [604, 400] width 146 height 29
